Goal: Information Seeking & Learning: Learn about a topic

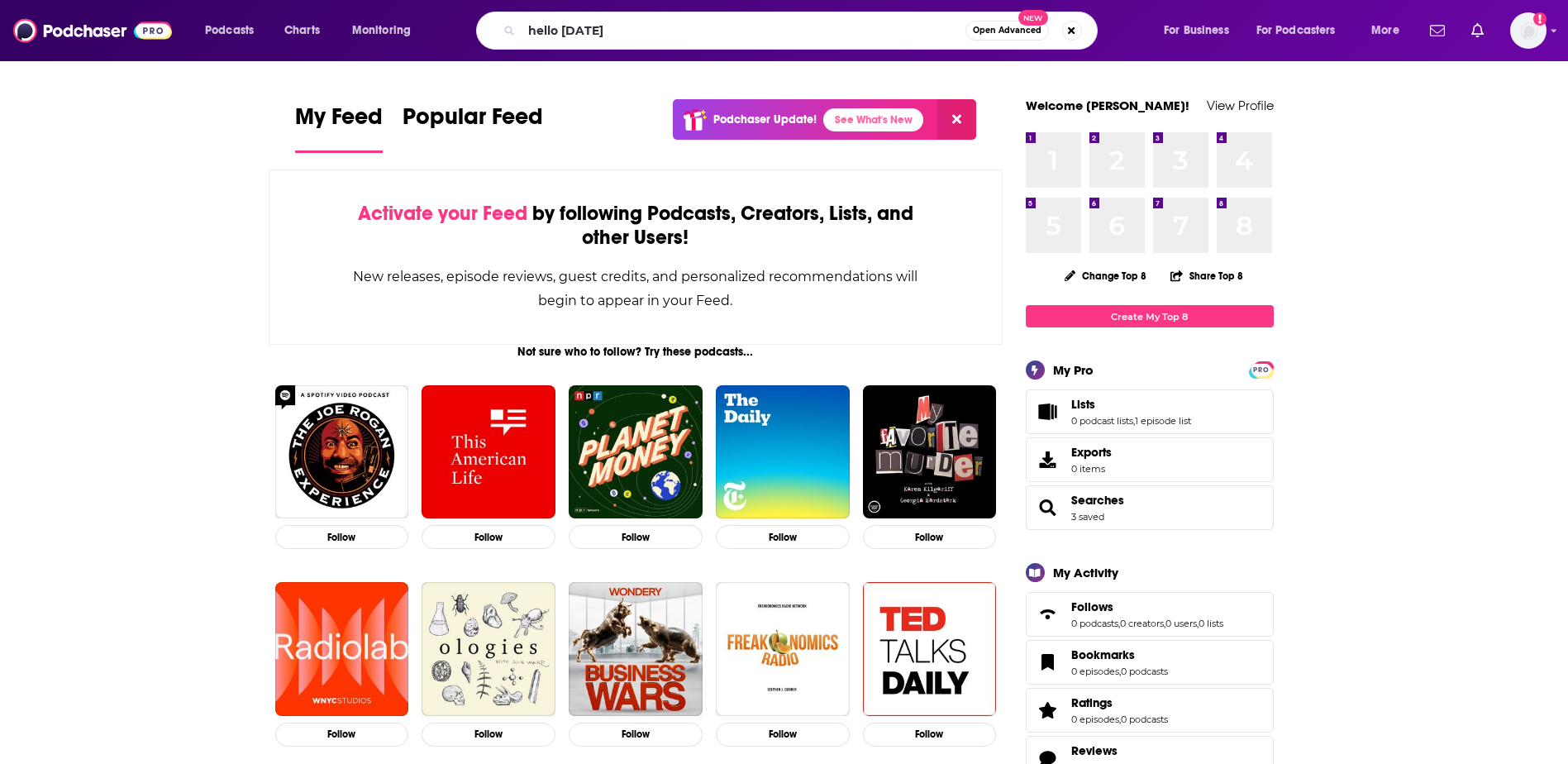
type input "hello [DATE]"
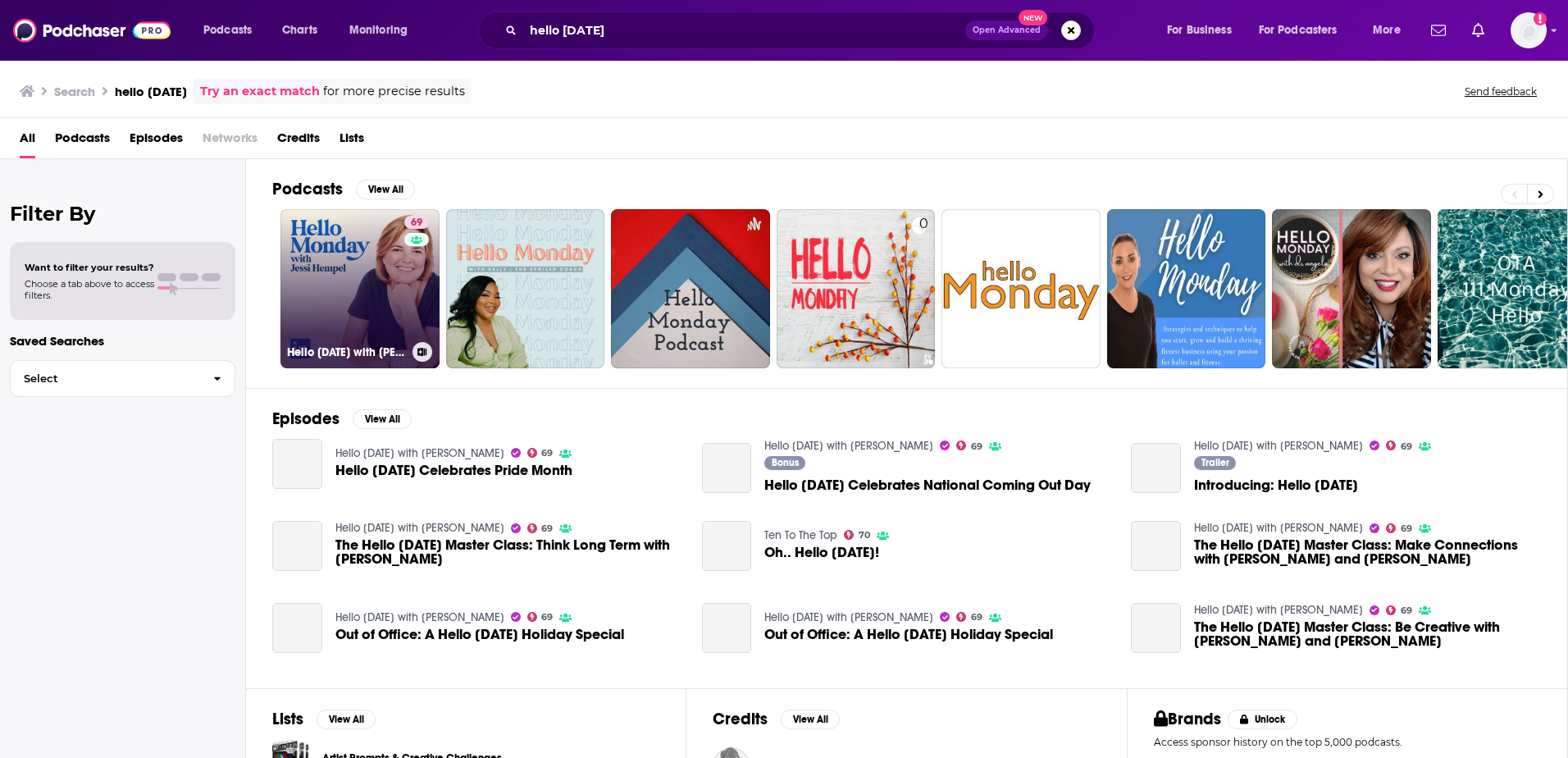
click at [359, 283] on link "69 Hello [DATE] with [PERSON_NAME]" at bounding box center [359, 288] width 159 height 159
